Goal: Book appointment/travel/reservation

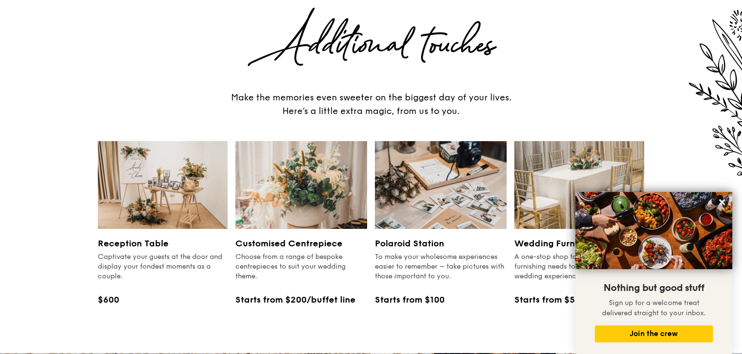
scroll to position [1077, 0]
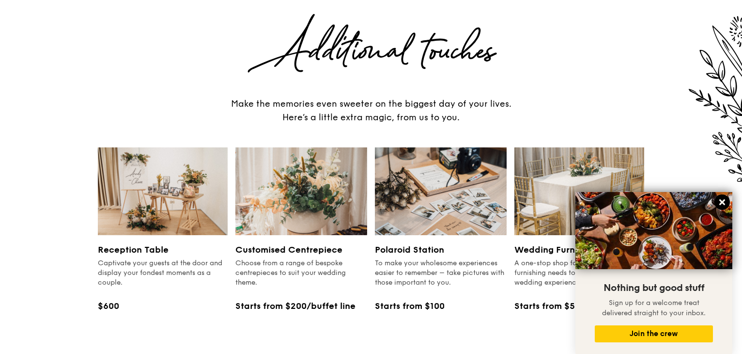
click at [719, 200] on icon at bounding box center [722, 202] width 9 height 9
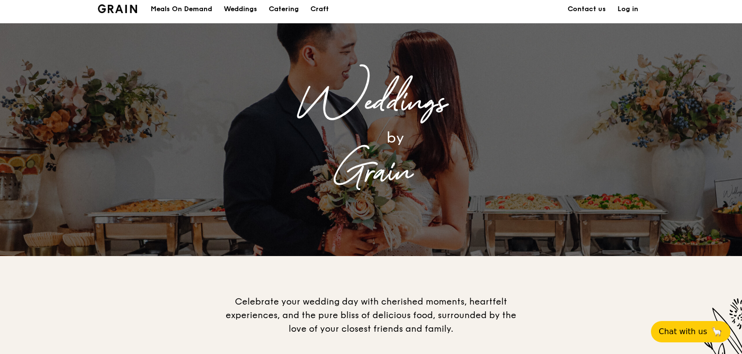
scroll to position [0, 0]
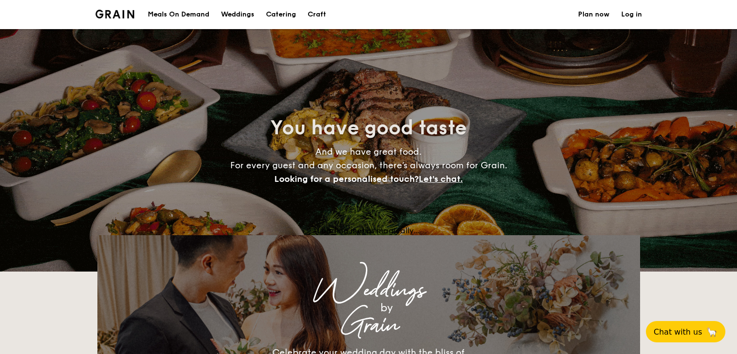
select select
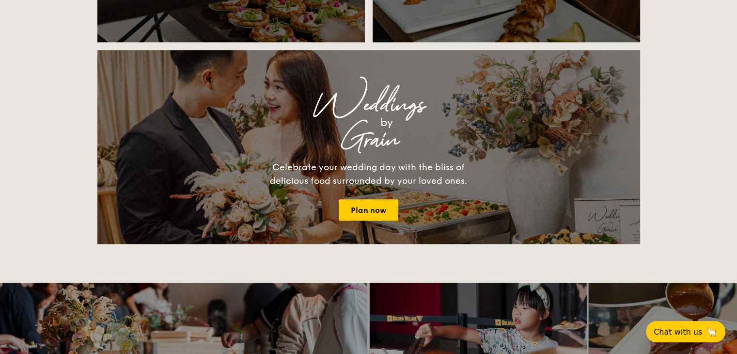
scroll to position [1017, 0]
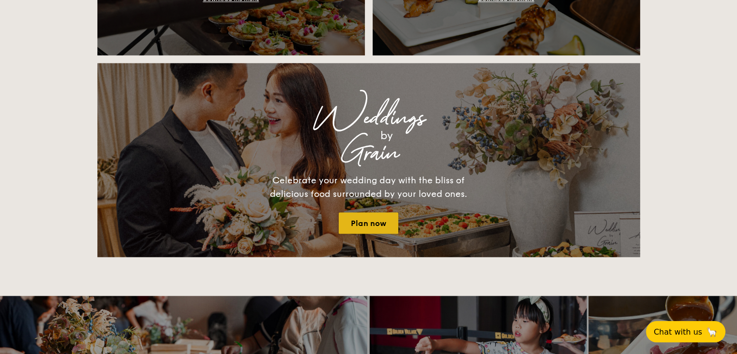
click at [370, 217] on link "Plan now" at bounding box center [369, 222] width 60 height 21
